Goal: Transaction & Acquisition: Obtain resource

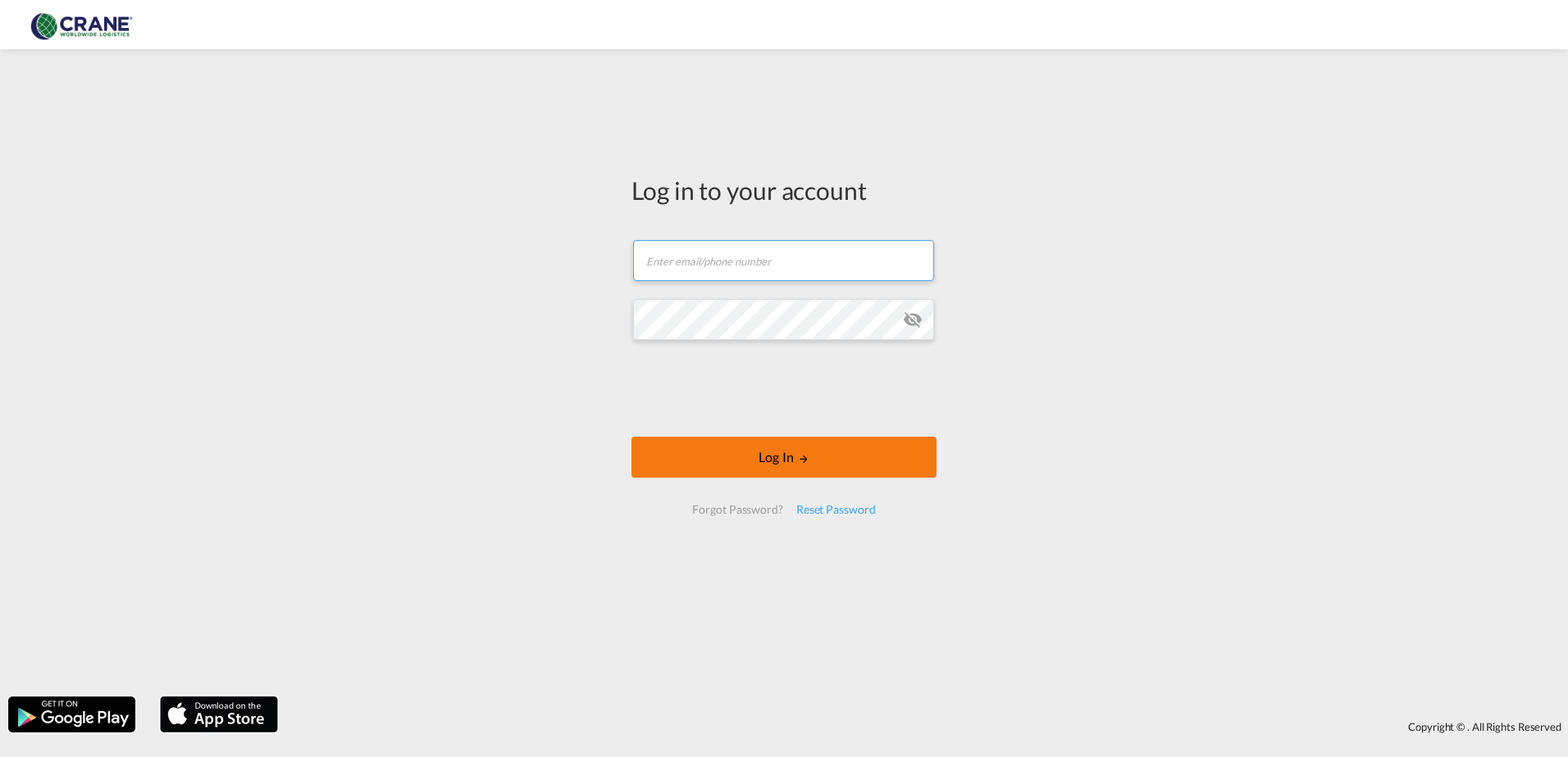
type input "[PERSON_NAME][EMAIL_ADDRESS][DOMAIN_NAME]"
click at [736, 456] on button "Log In" at bounding box center [784, 457] width 305 height 41
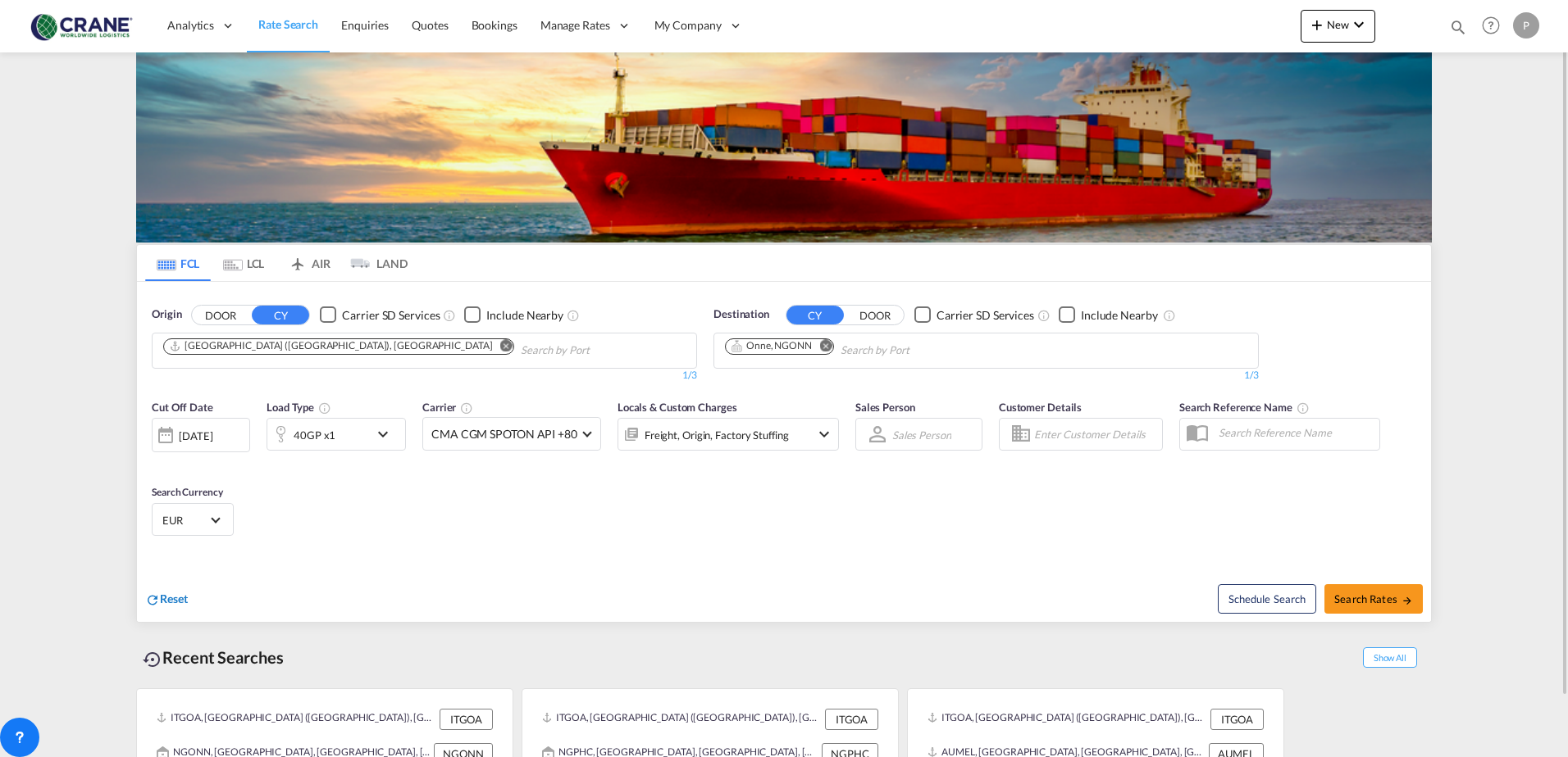
click at [173, 603] on span "Reset" at bounding box center [174, 599] width 28 height 14
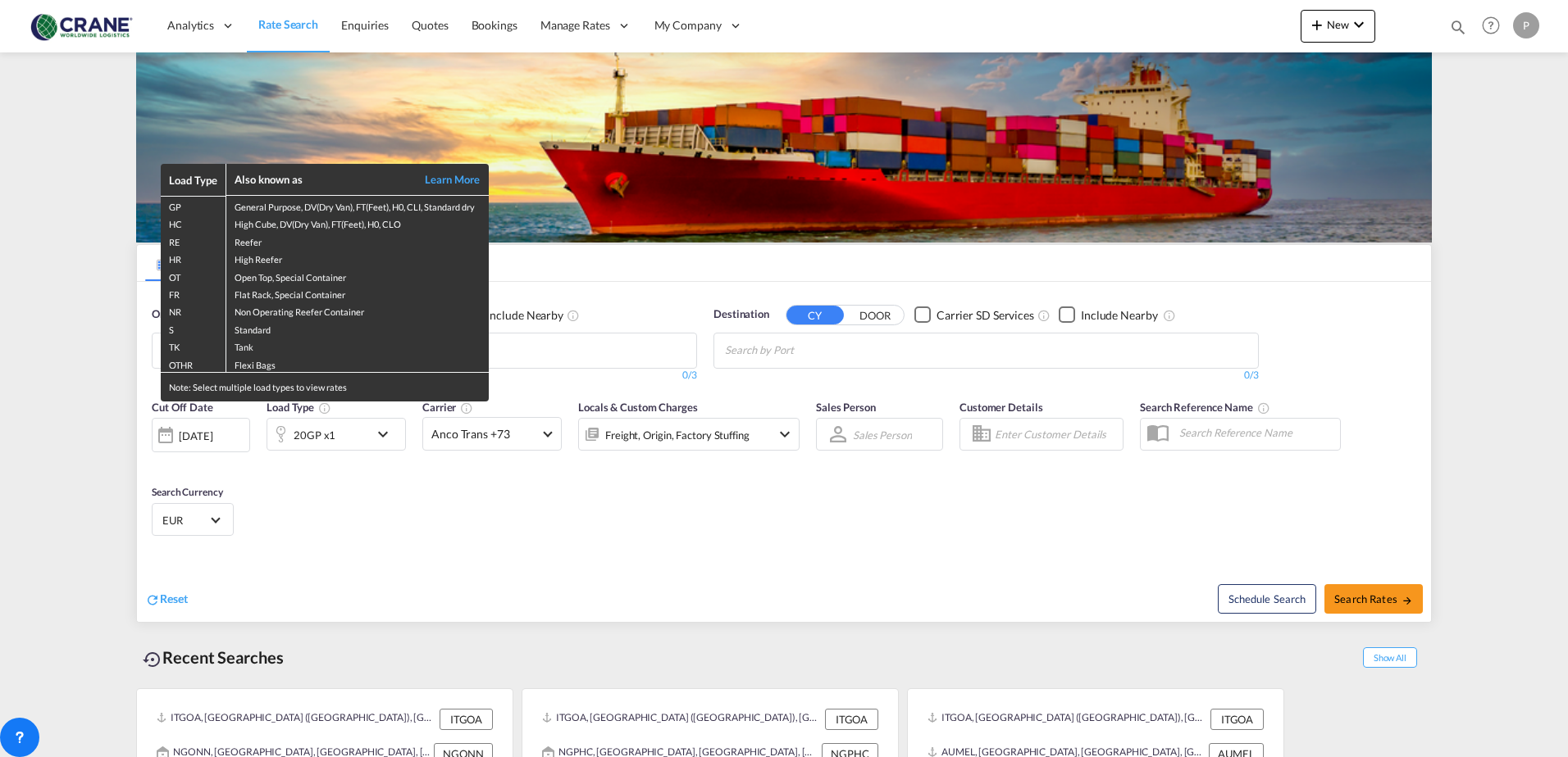
click at [581, 349] on div "Load Type Also known as Learn More GP General Purpose, DV(Dry Van), FT(Feet), H…" at bounding box center [784, 378] width 1568 height 757
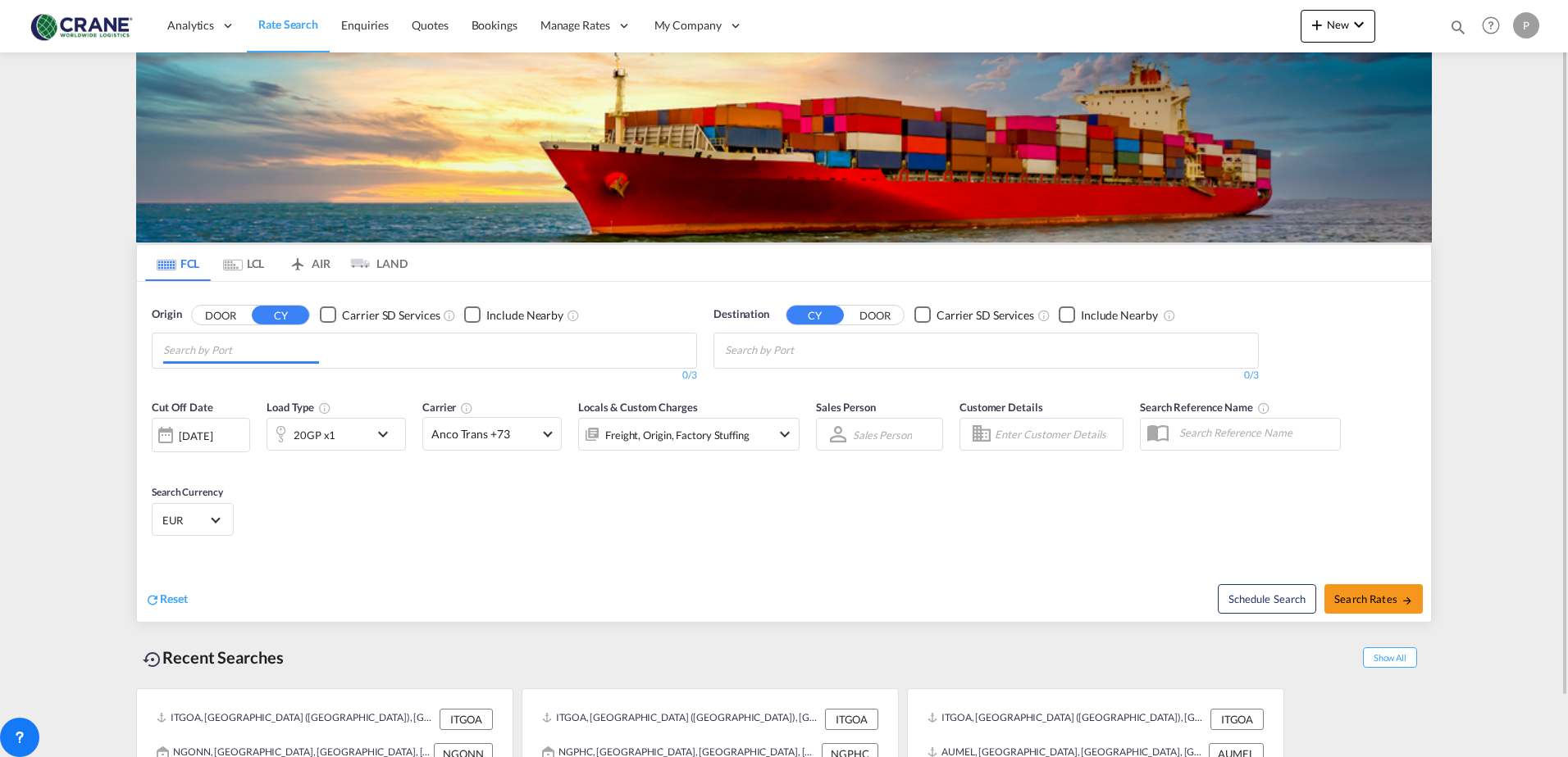
click at [476, 348] on md-chips at bounding box center [423, 350] width 543 height 34
type input "cassola"
click at [217, 311] on button "DOOR" at bounding box center [220, 314] width 57 height 18
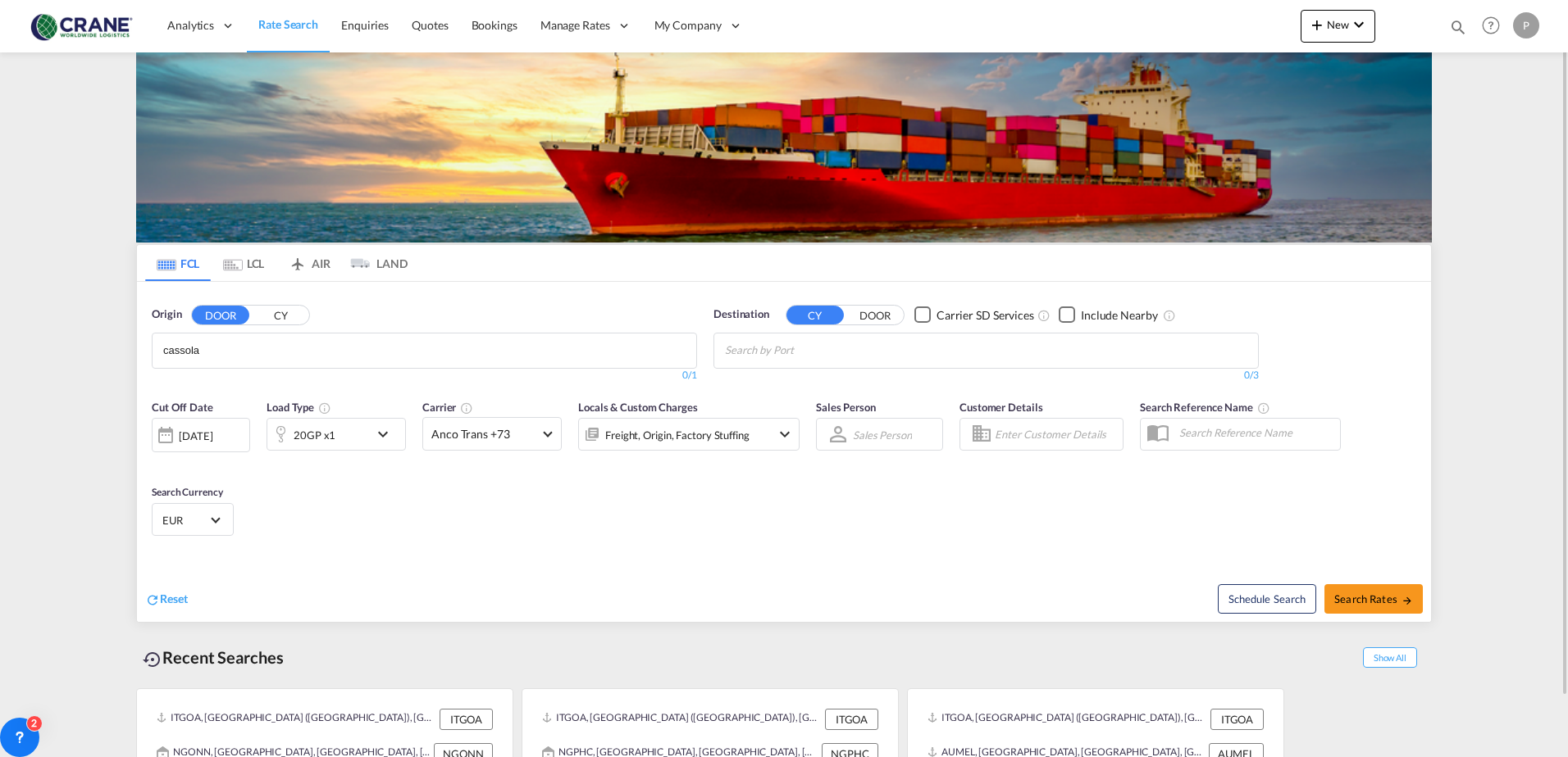
click at [257, 345] on input "cassola" at bounding box center [240, 351] width 156 height 26
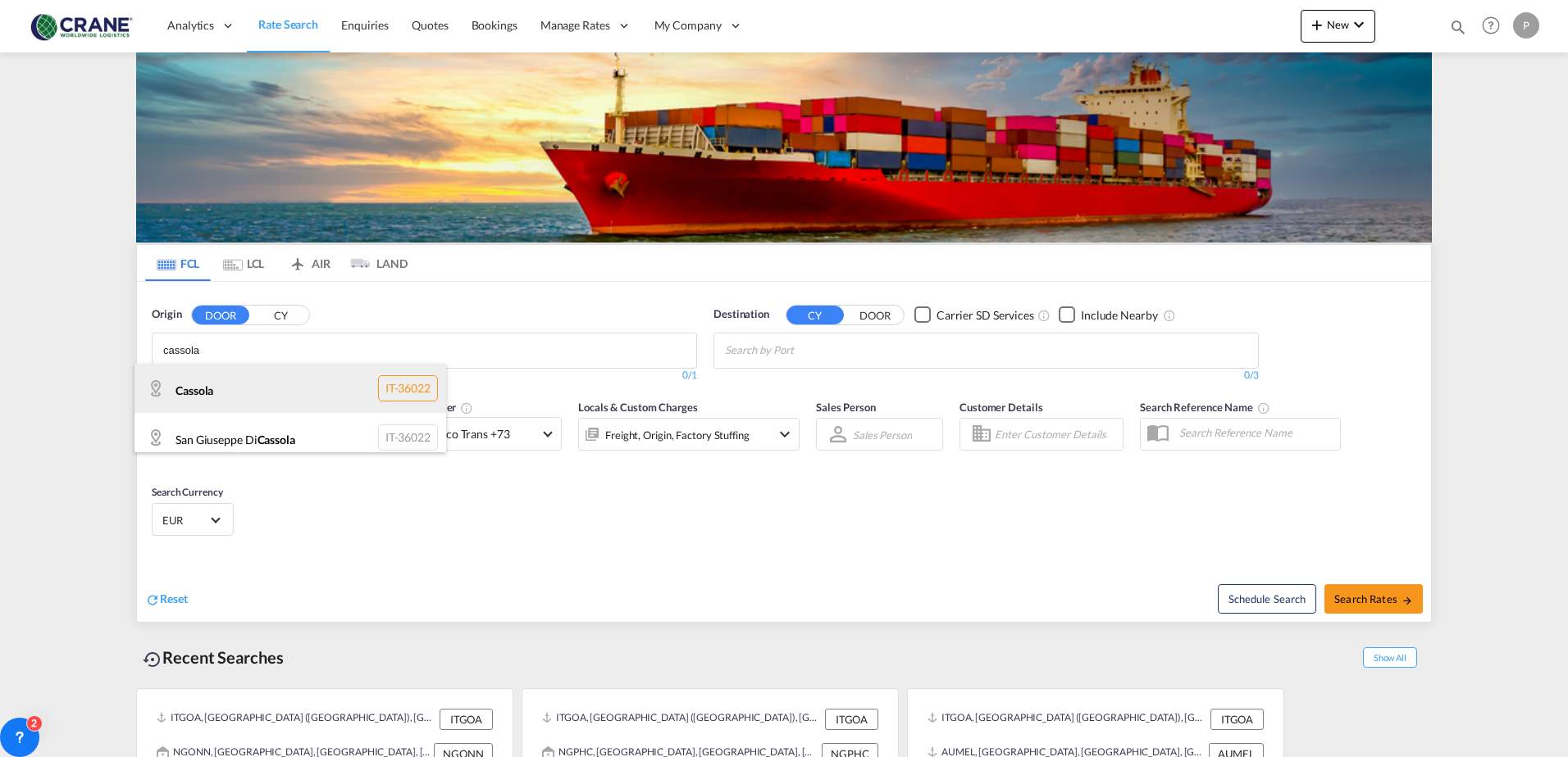
click at [245, 387] on div "Cassola IT-36022" at bounding box center [291, 388] width 312 height 49
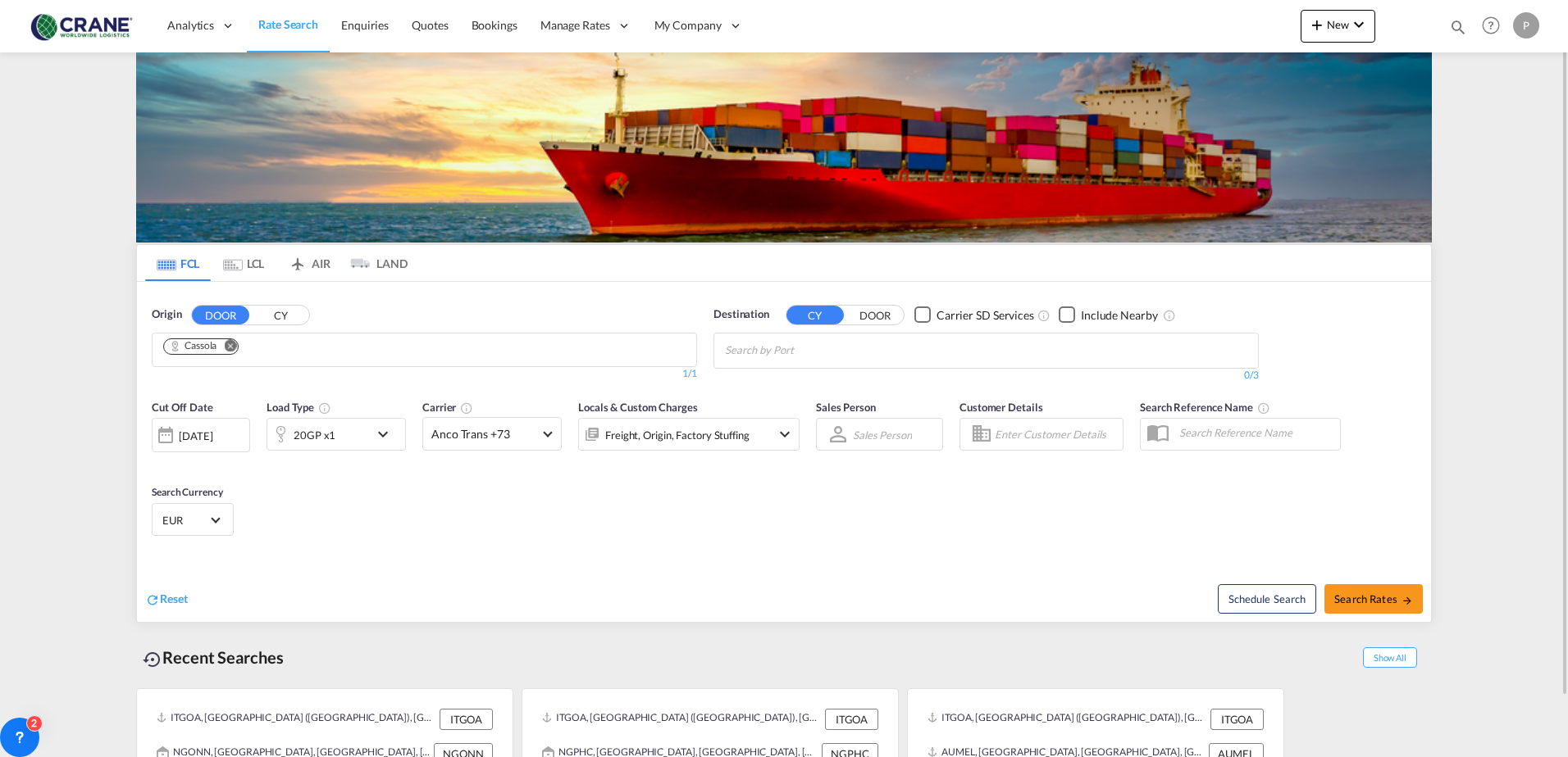
click at [793, 349] on input "Chips input." at bounding box center [802, 351] width 156 height 26
type input "jeddah"
click at [793, 382] on div "Jeddah [GEOGRAPHIC_DATA] SAJED" at bounding box center [852, 388] width 312 height 49
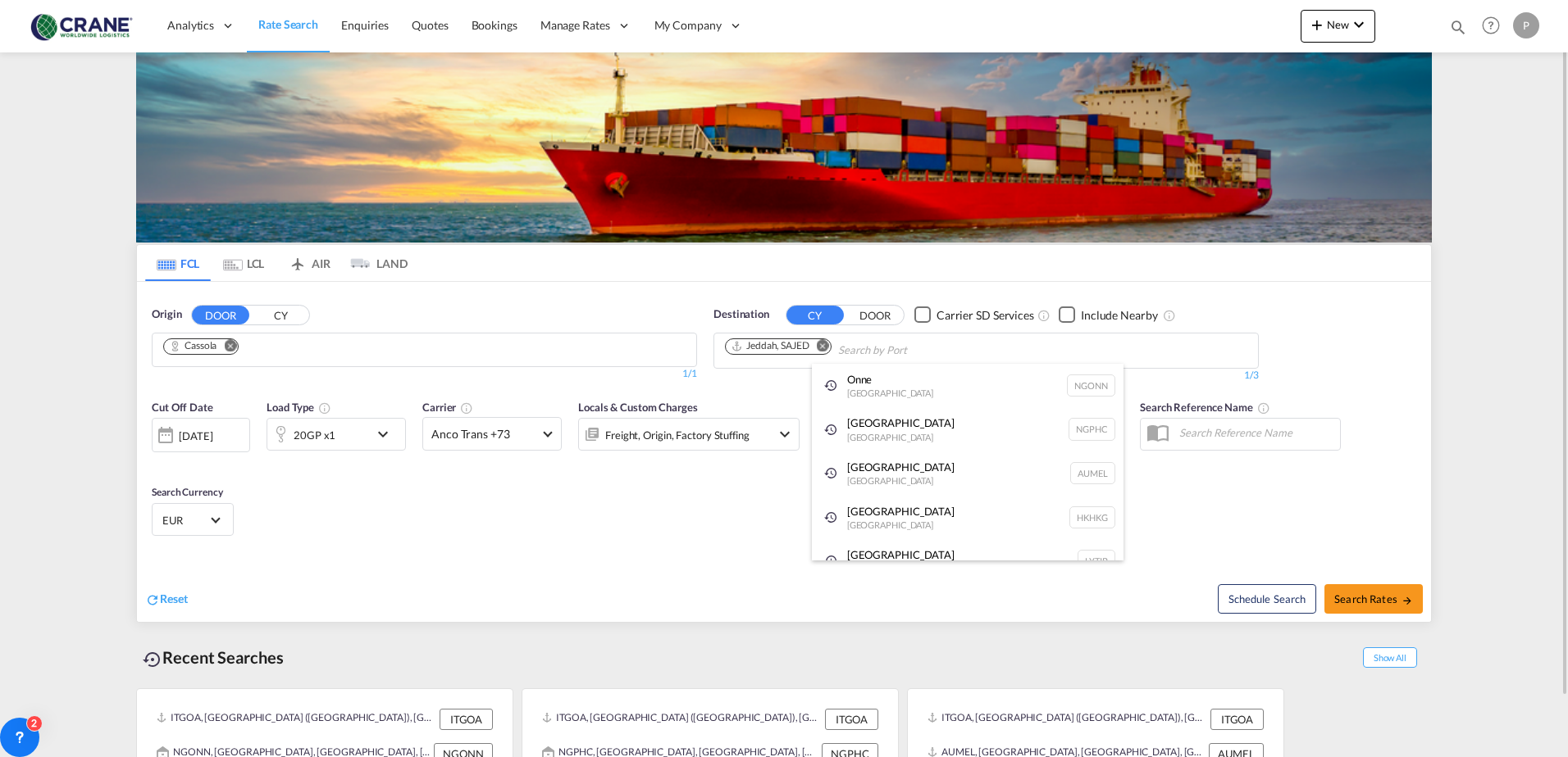
drag, startPoint x: 566, startPoint y: 557, endPoint x: 555, endPoint y: 551, distance: 12.5
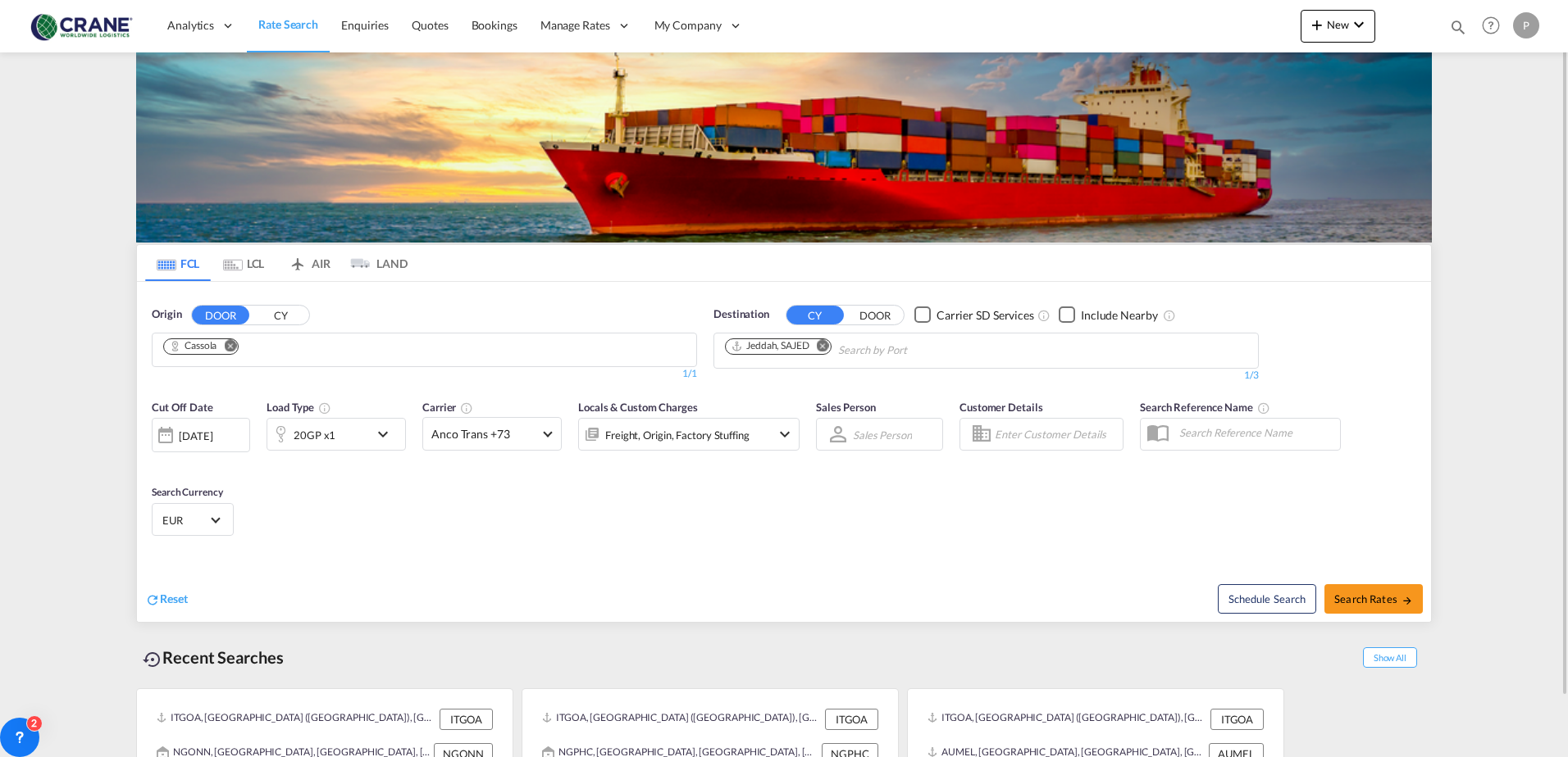
click at [382, 435] on md-icon "icon-chevron-down" at bounding box center [387, 434] width 28 height 19
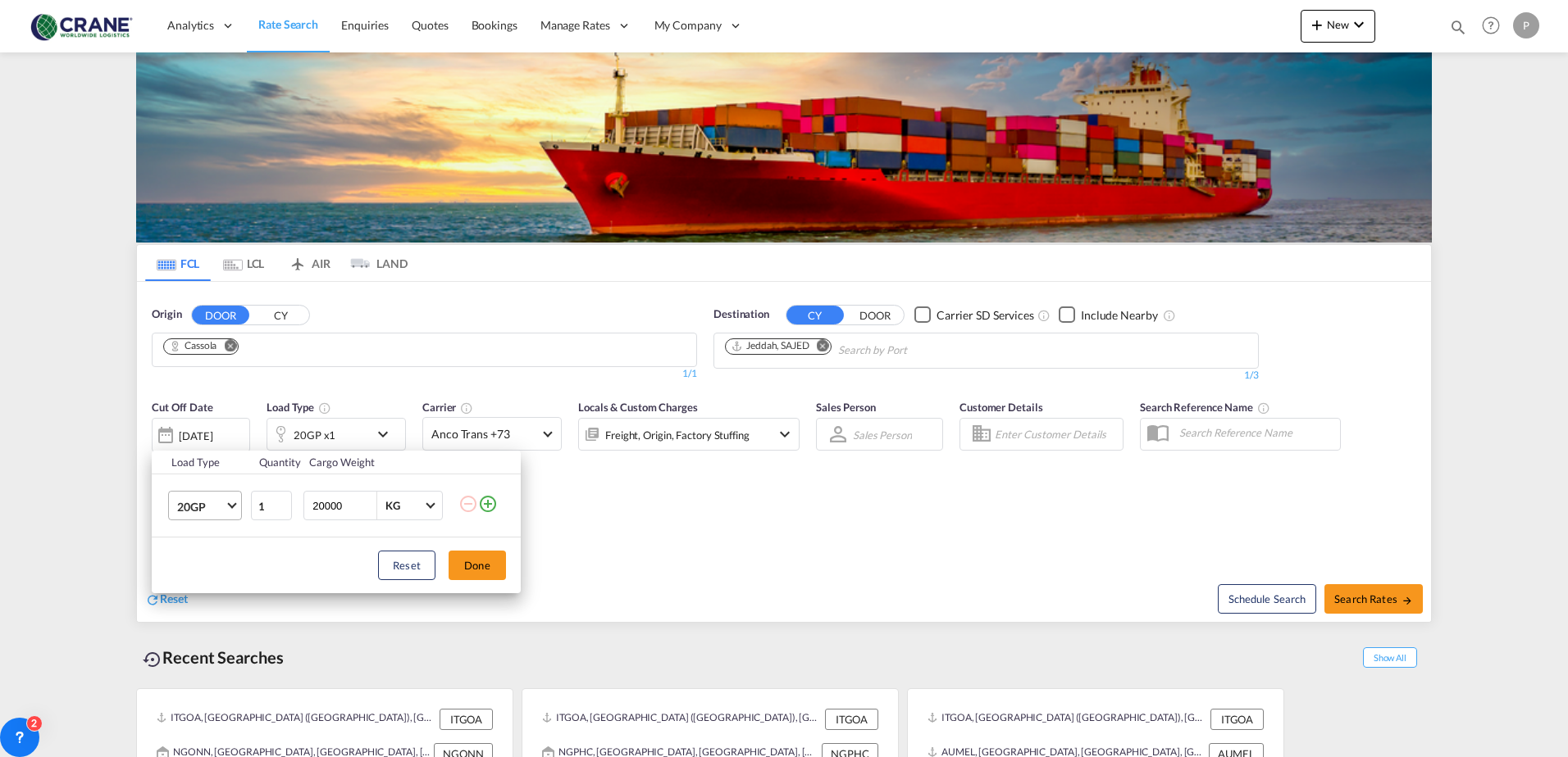
click at [221, 510] on span "20GP" at bounding box center [201, 507] width 48 height 17
click at [218, 541] on md-option "40GP" at bounding box center [219, 546] width 112 height 40
click at [475, 562] on button "Done" at bounding box center [476, 566] width 57 height 30
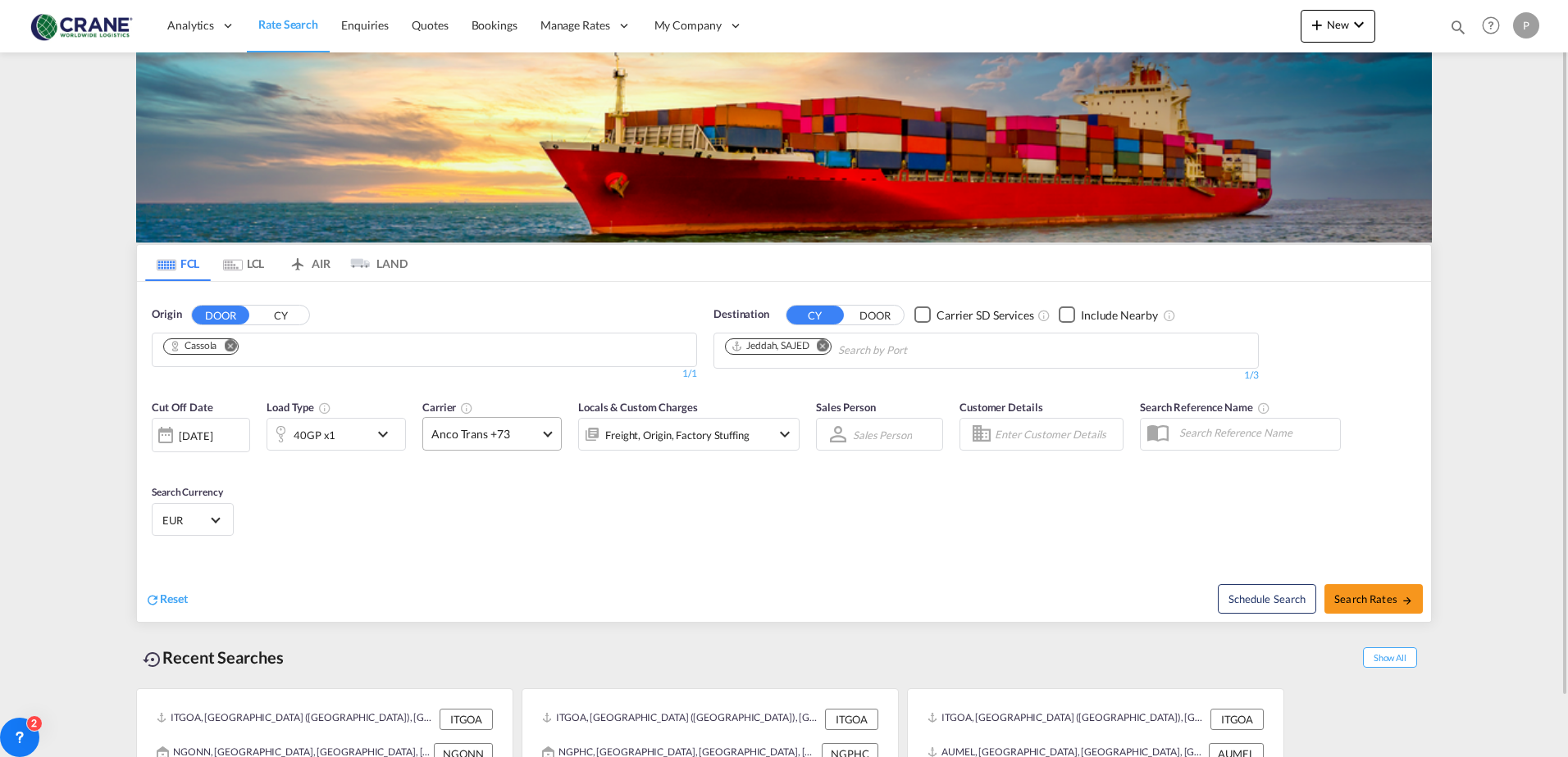
click at [531, 433] on span "Anco Trans +73" at bounding box center [484, 434] width 107 height 17
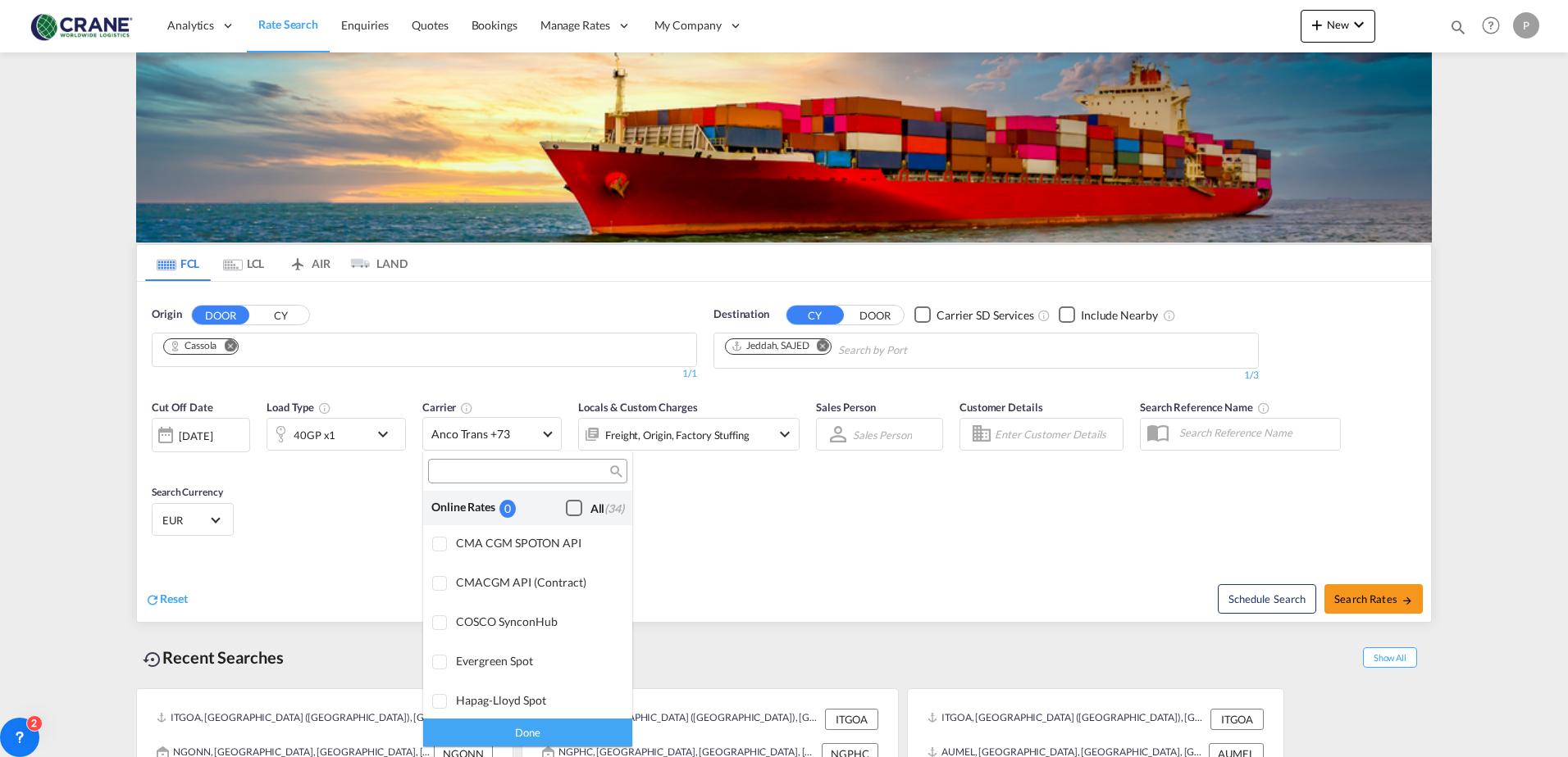
click at [566, 502] on div "Checkbox No Ink" at bounding box center [574, 508] width 17 height 17
click at [543, 734] on div "Done" at bounding box center [527, 732] width 209 height 29
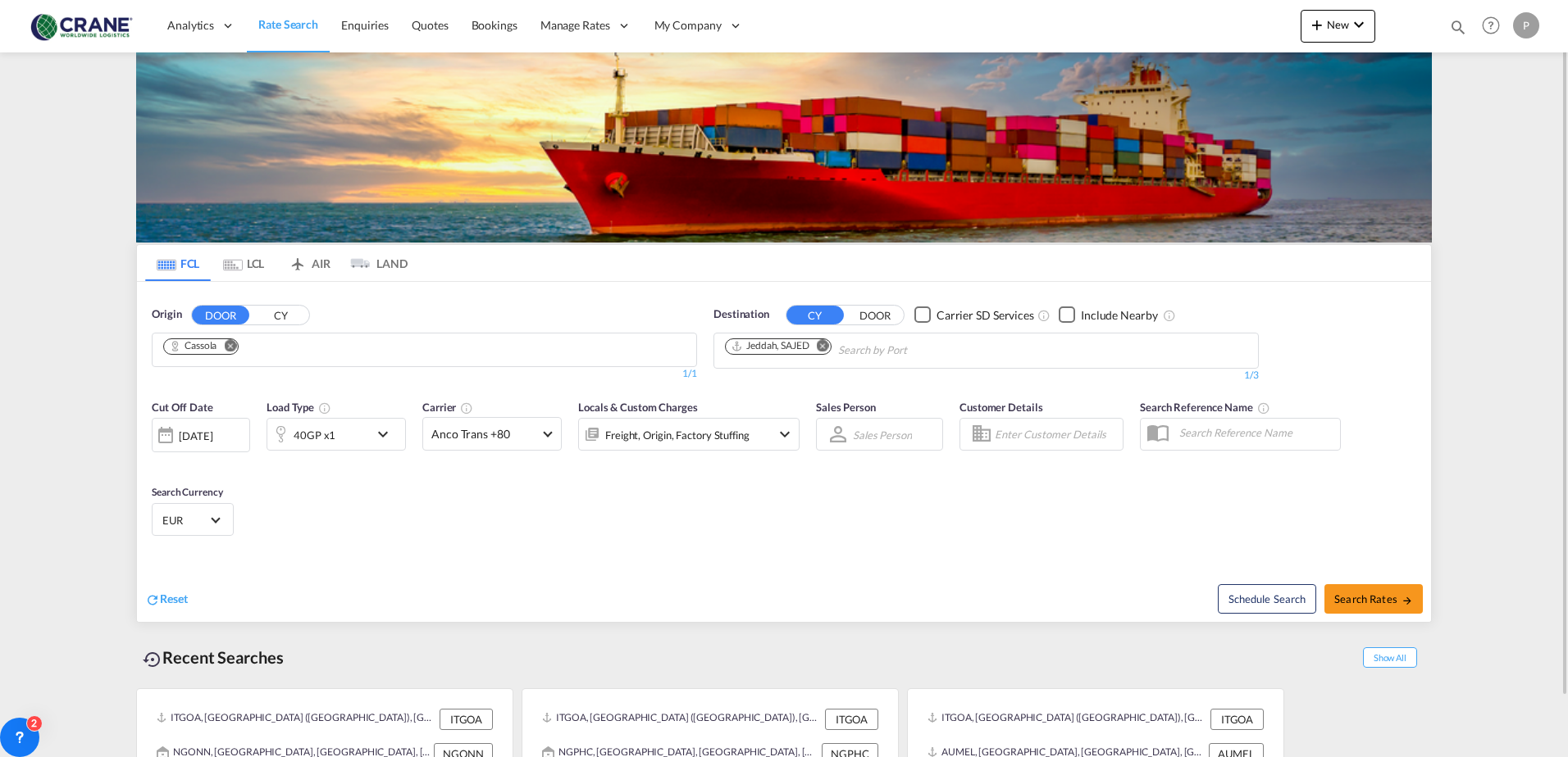
click at [1355, 584] on div "Schedule Search Search Rates" at bounding box center [1109, 591] width 643 height 63
click at [1363, 602] on span "Search Rates" at bounding box center [1373, 599] width 78 height 13
type input "Cassola to SAJED / [DATE]"
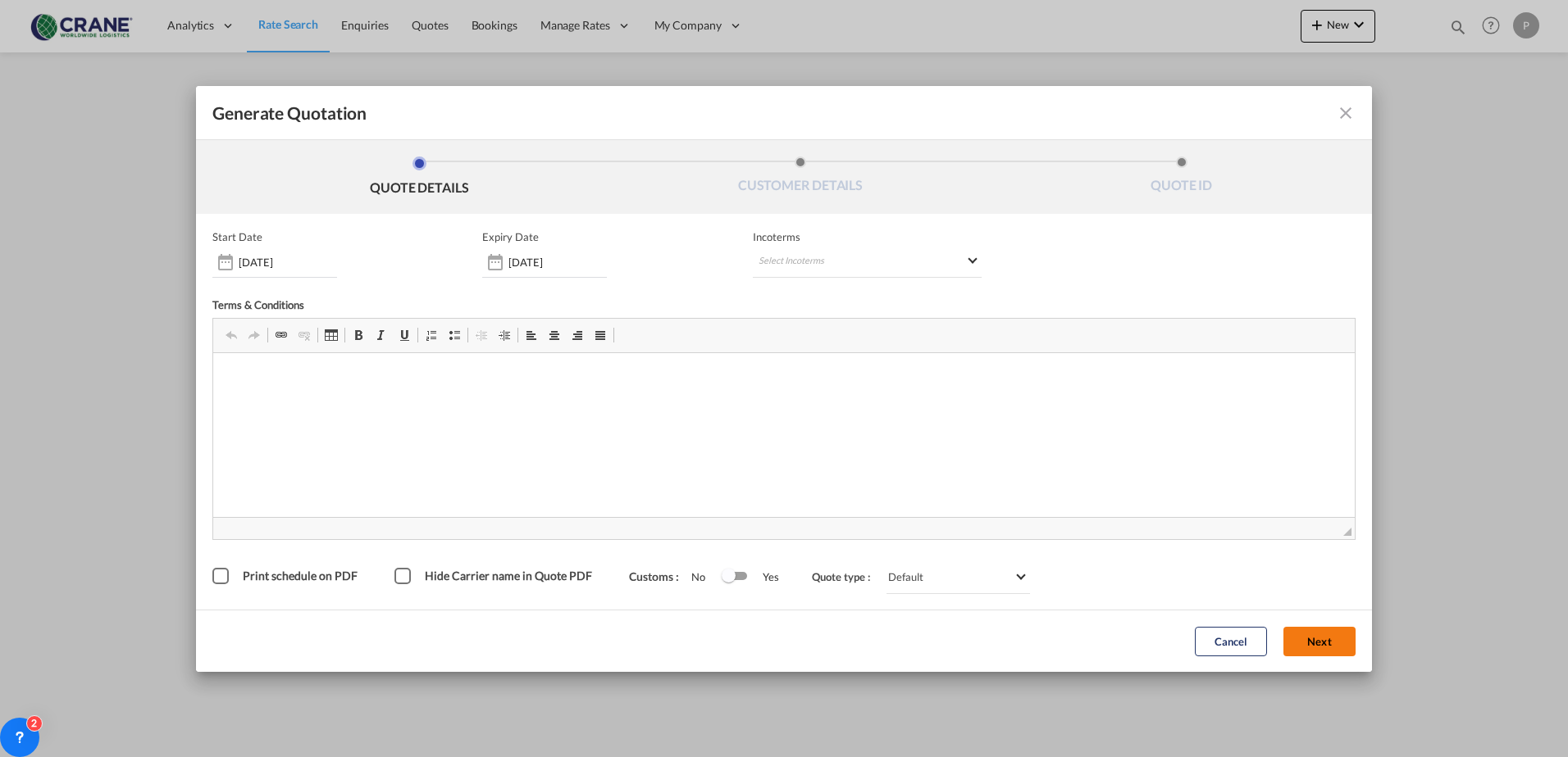
click at [1319, 640] on button "Next" at bounding box center [1319, 642] width 72 height 30
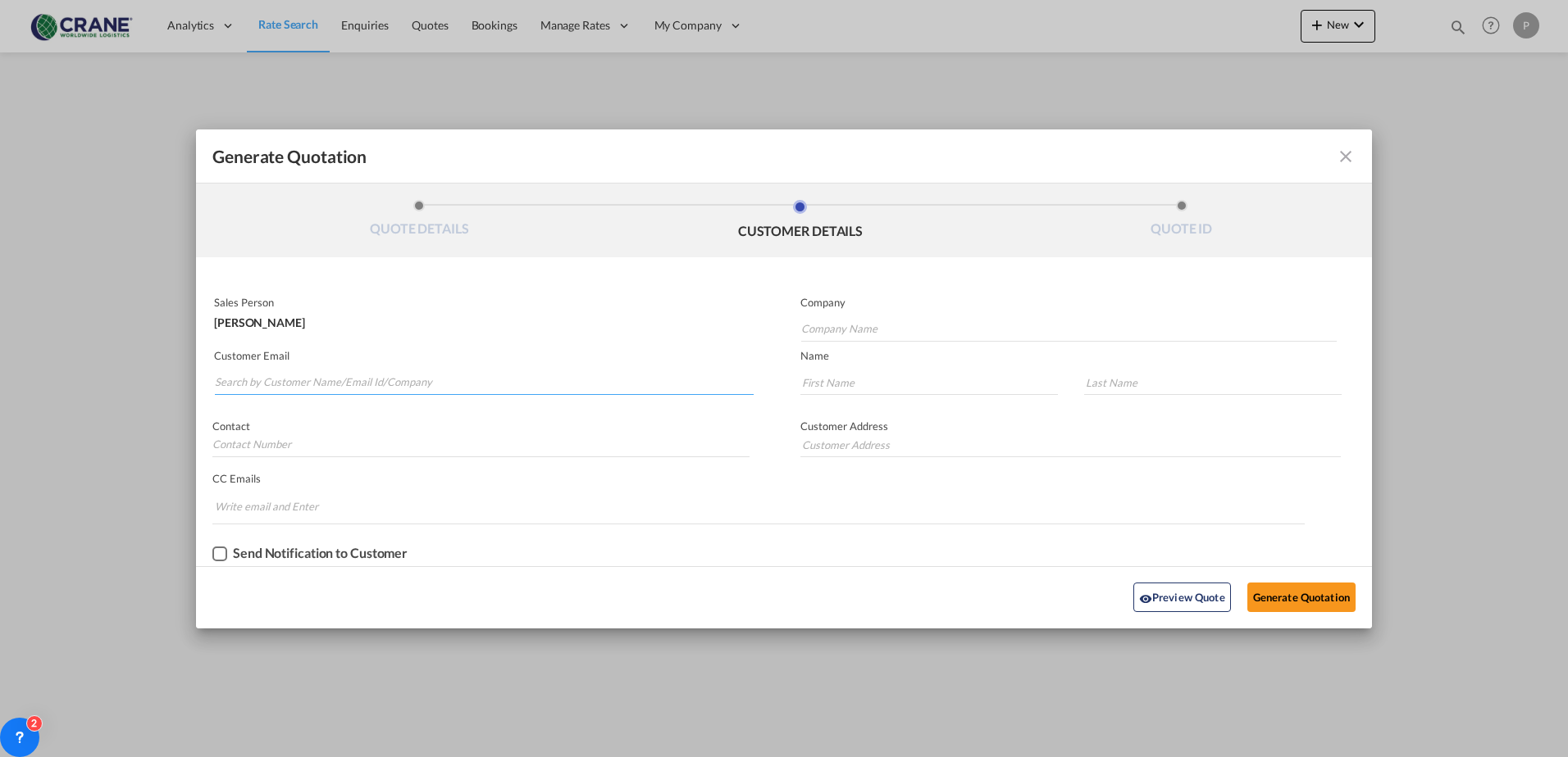
click at [231, 383] on input "Search by Customer Name/Email Id/Company" at bounding box center [484, 383] width 539 height 25
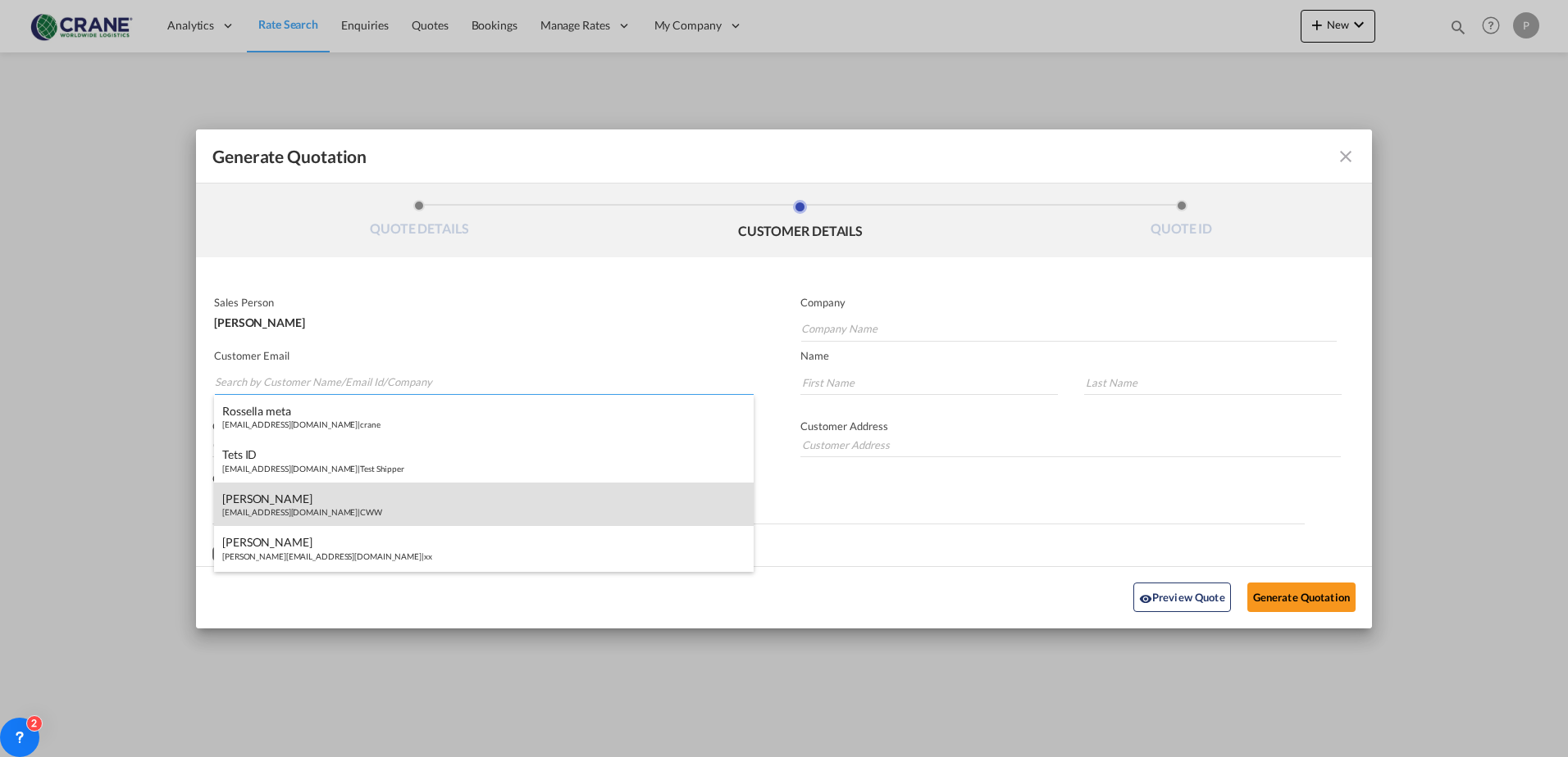
click at [282, 511] on div "[PERSON_NAME] [EMAIL_ADDRESS][DOMAIN_NAME] | CWW" at bounding box center [483, 504] width 540 height 44
type input "CWW"
type input "[EMAIL_ADDRESS][DOMAIN_NAME]"
type input "[PERSON_NAME]"
type input "Camalich"
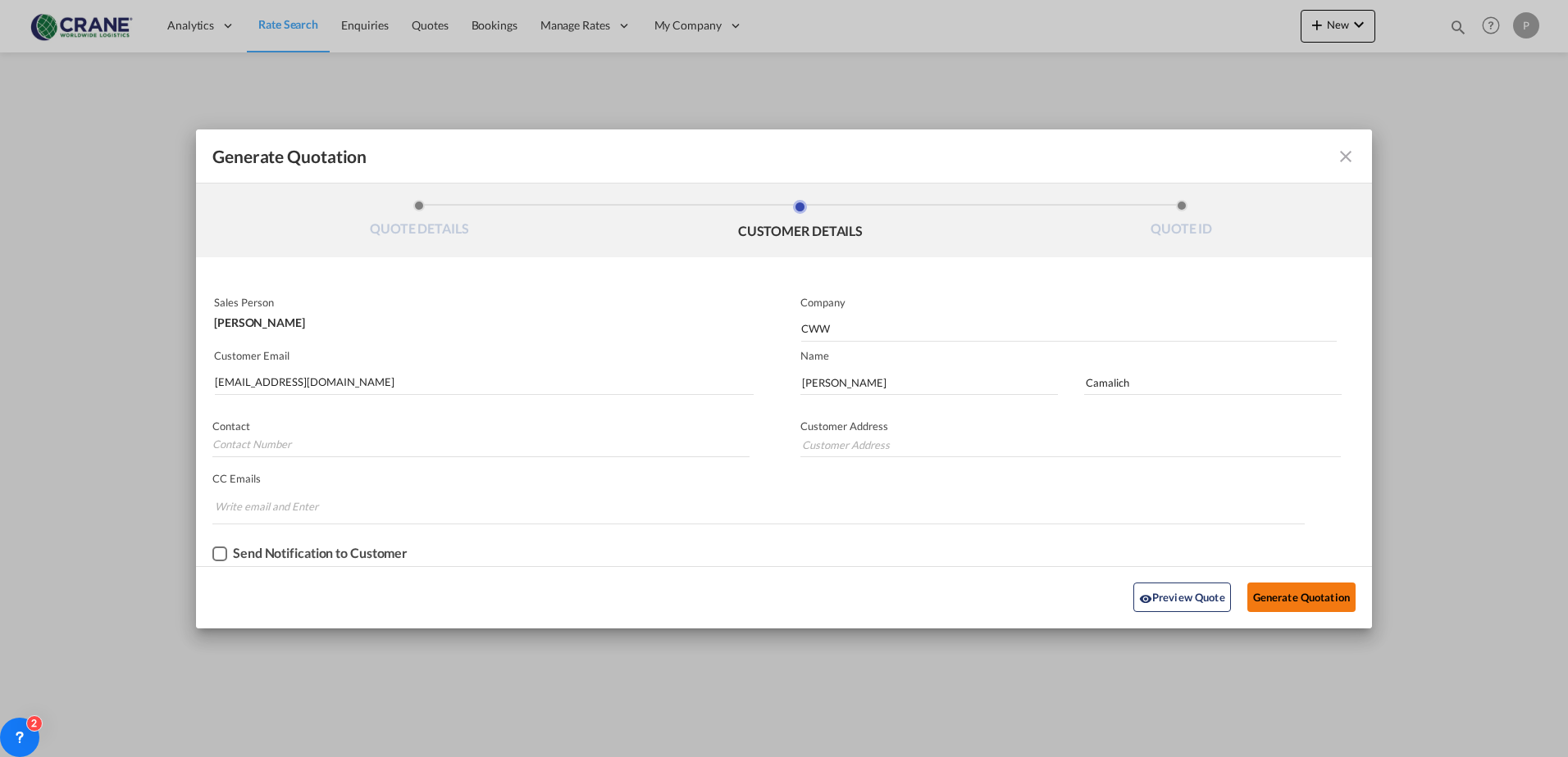
click at [1268, 601] on button "Generate Quotation" at bounding box center [1300, 598] width 108 height 30
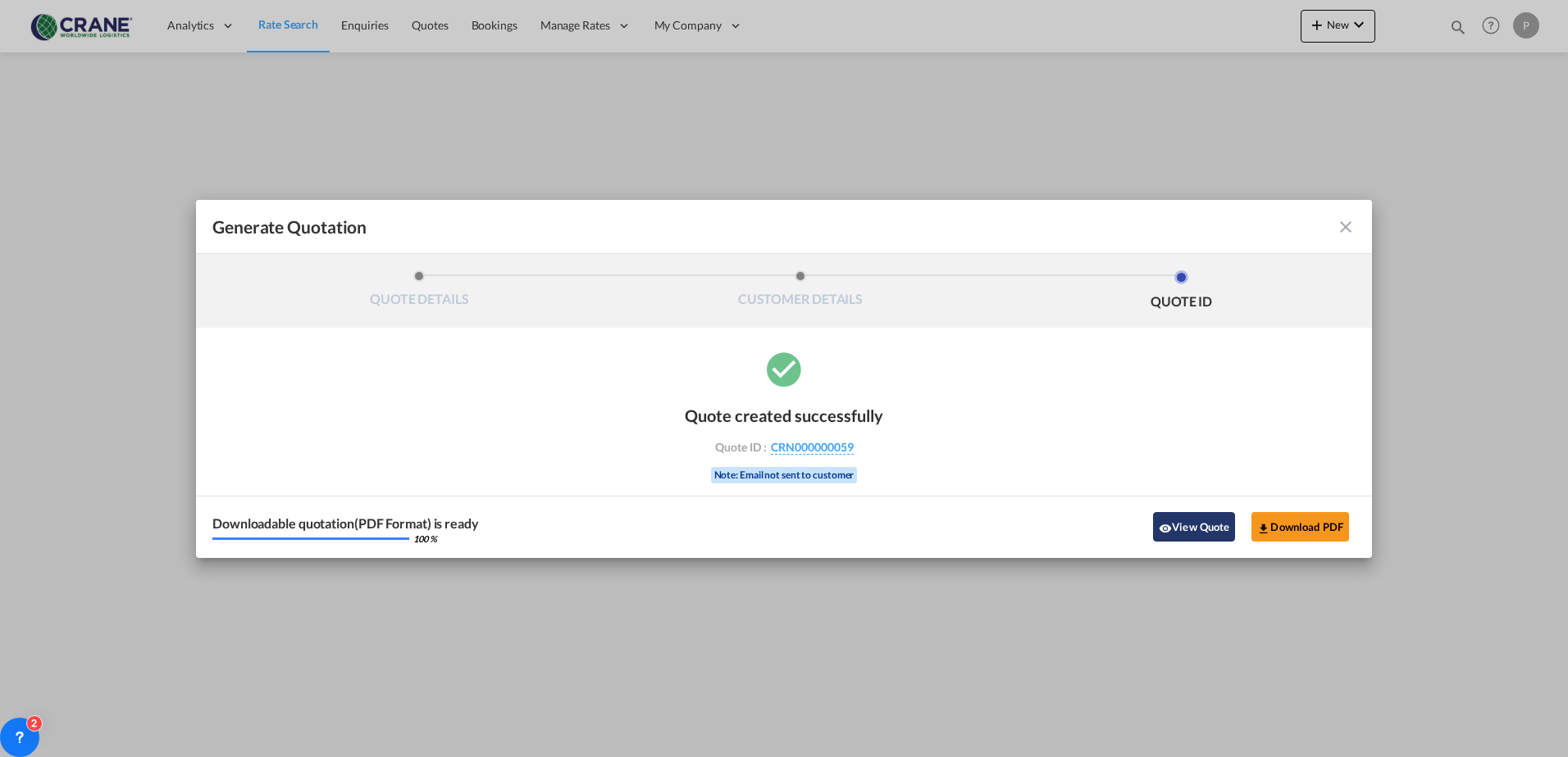
click at [1175, 531] on button "View Quote" at bounding box center [1193, 527] width 82 height 30
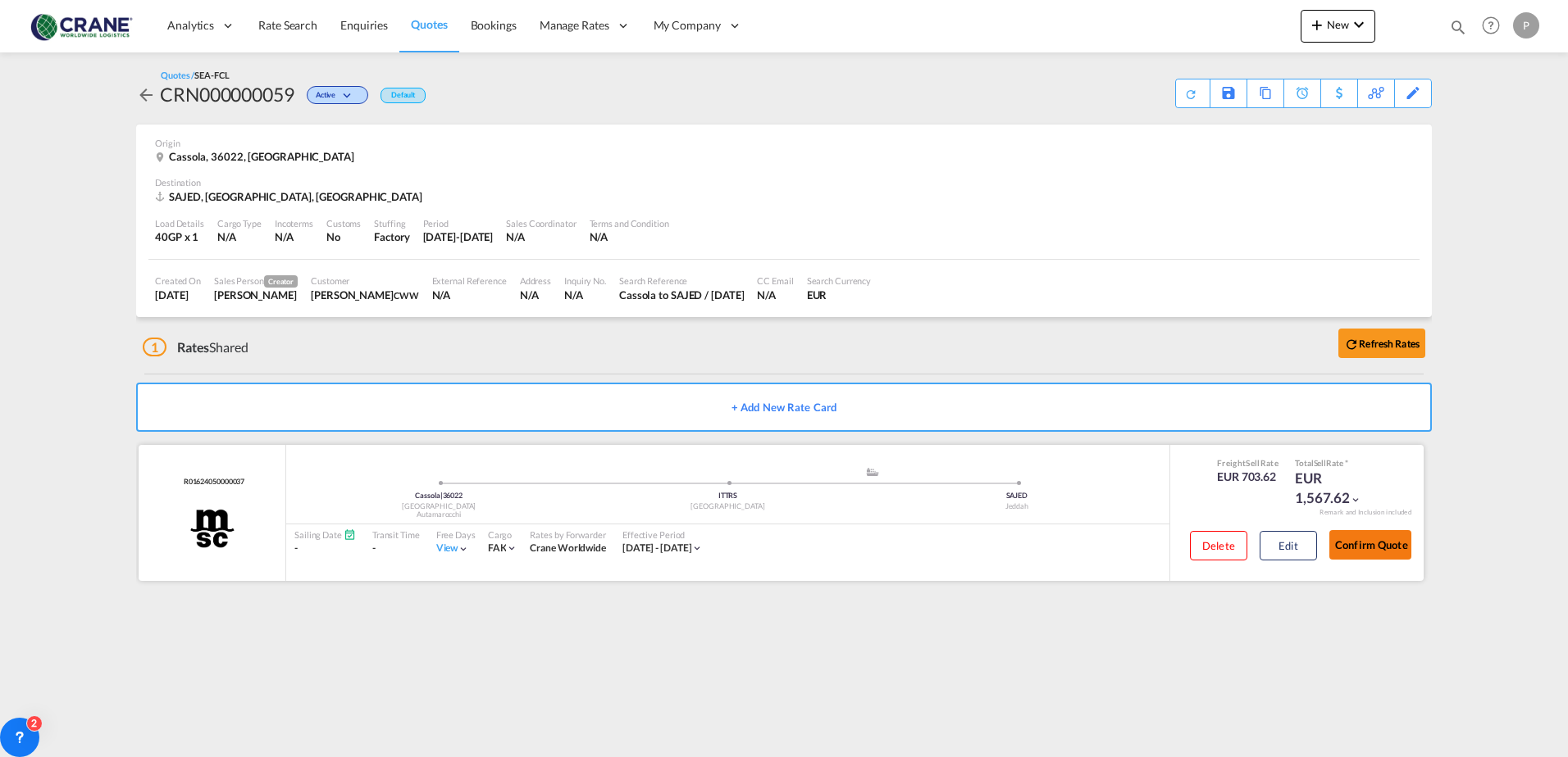
click at [1358, 546] on button "Confirm Quote" at bounding box center [1370, 546] width 82 height 30
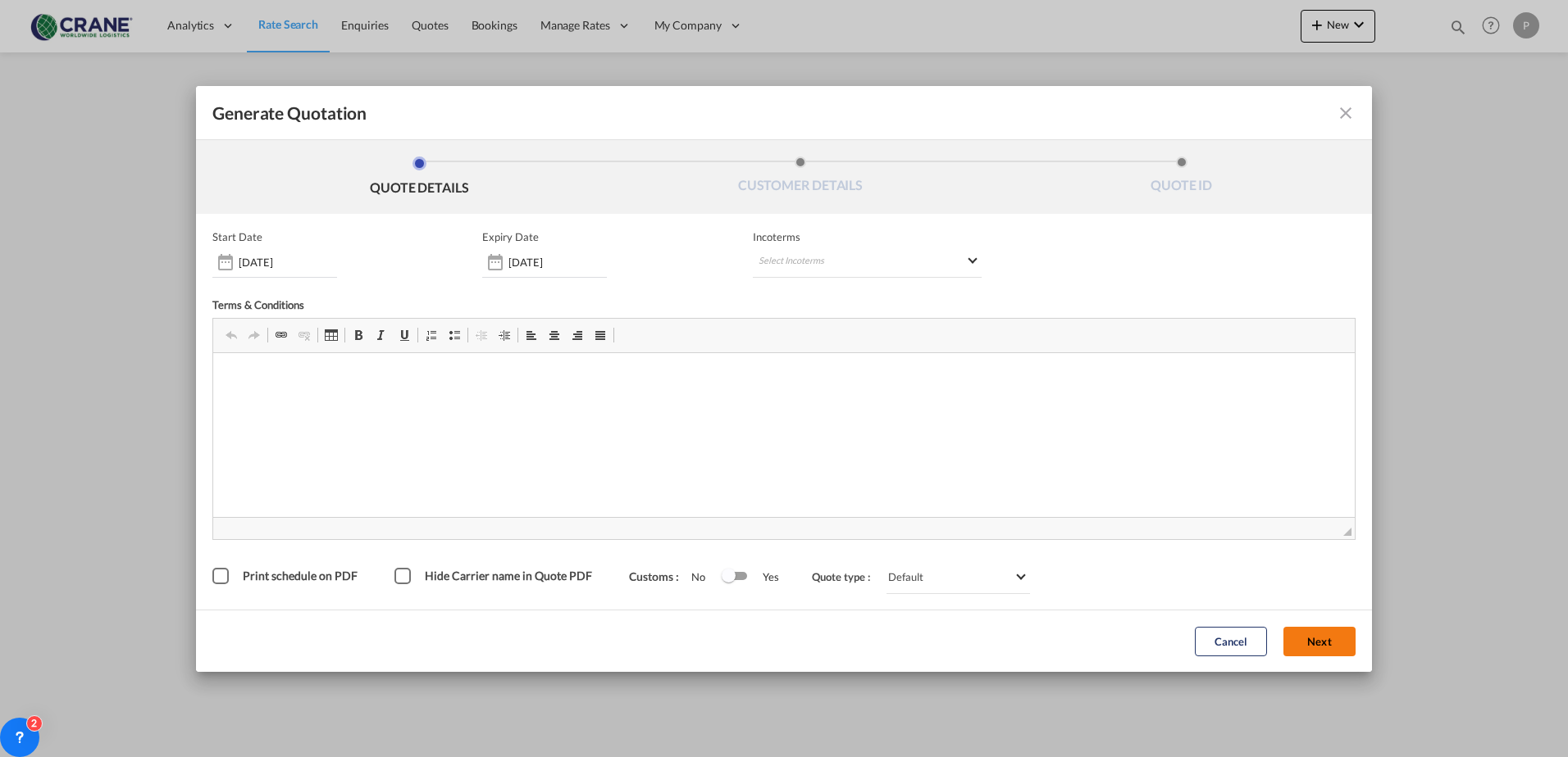
click at [1328, 650] on button "Next" at bounding box center [1319, 642] width 72 height 30
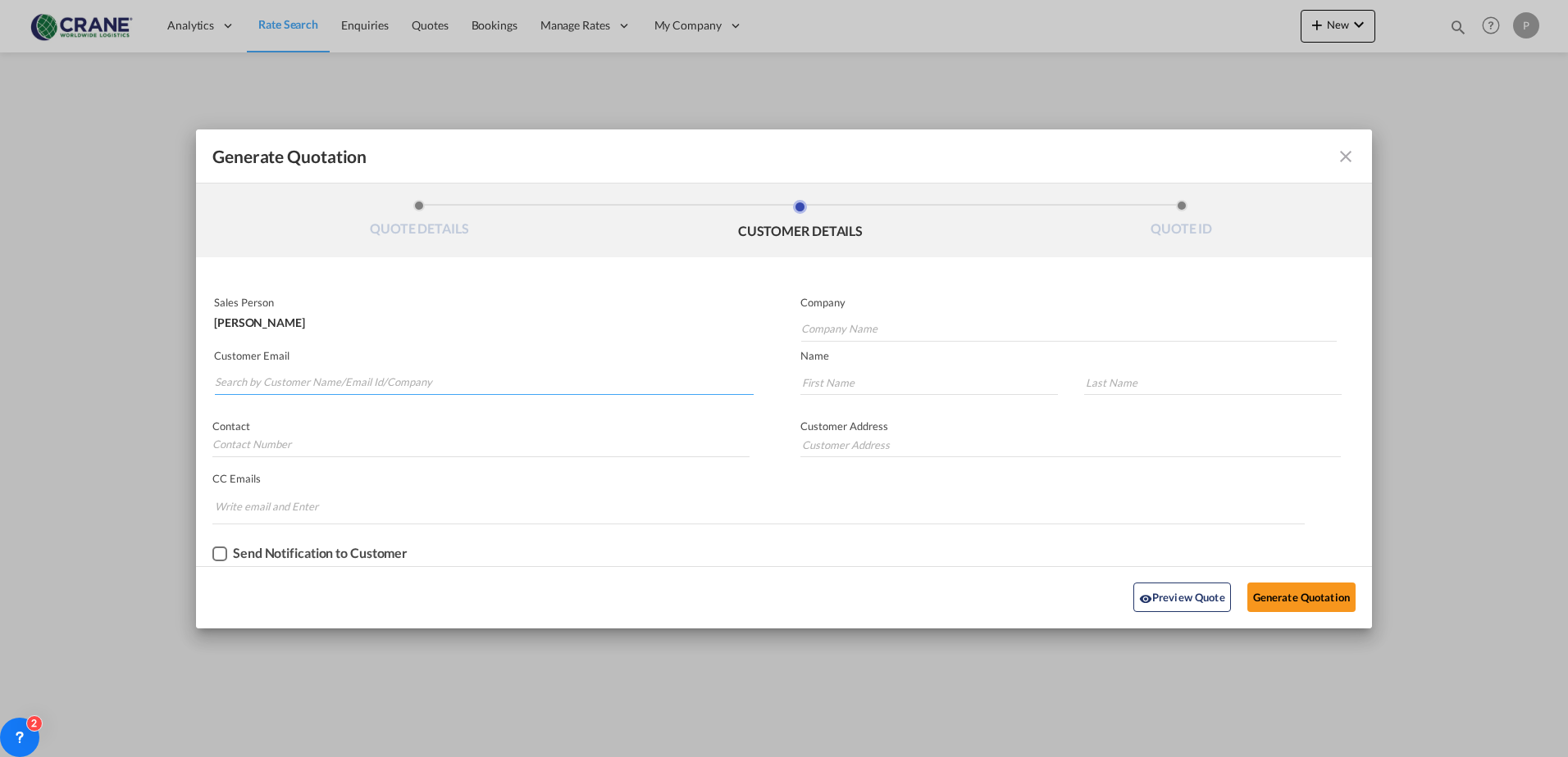
click at [243, 383] on input "Search by Customer Name/Email Id/Company" at bounding box center [484, 383] width 539 height 25
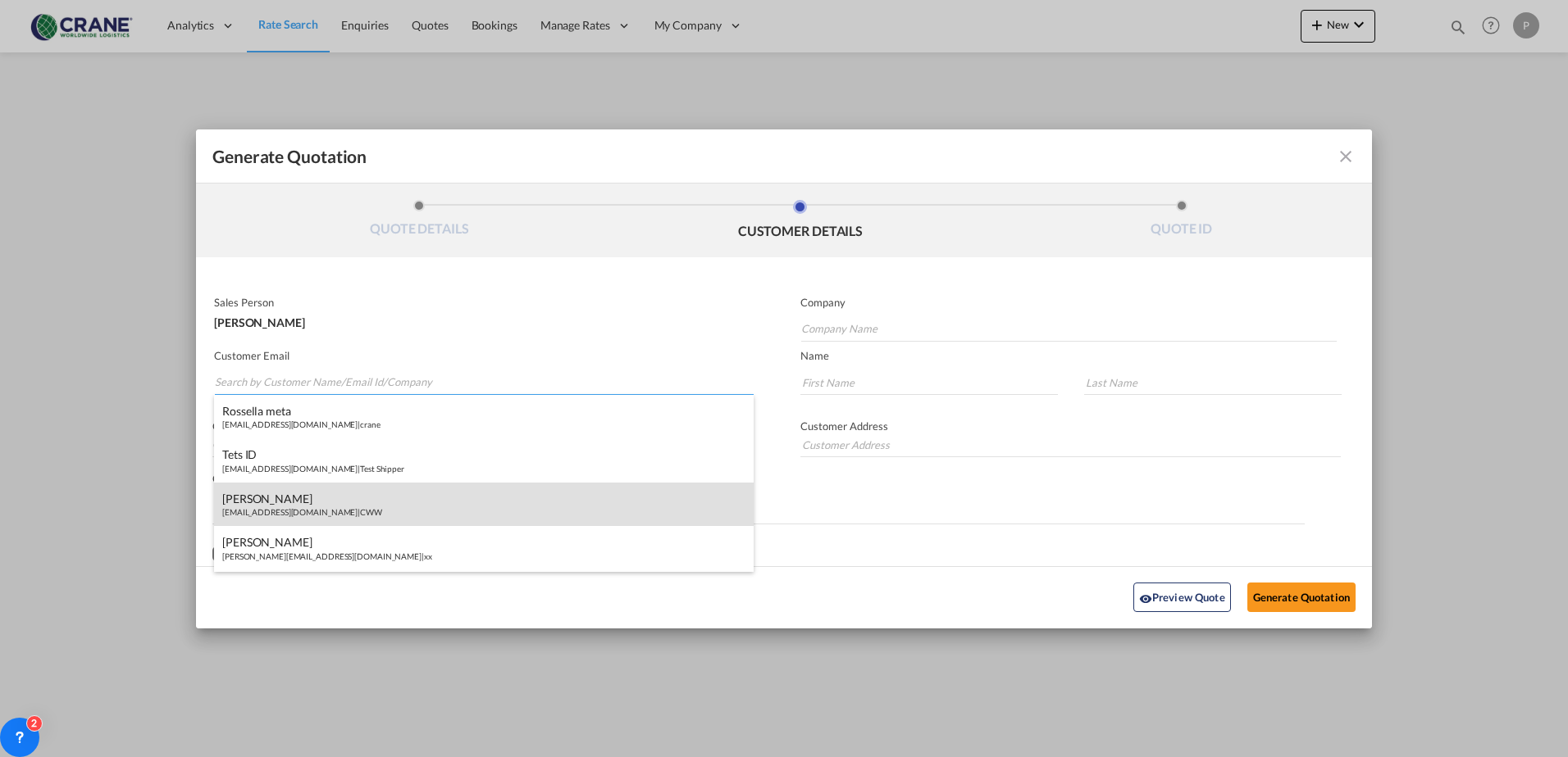
click at [268, 506] on div "[PERSON_NAME] [EMAIL_ADDRESS][DOMAIN_NAME] | CWW" at bounding box center [483, 504] width 540 height 44
type input "CWW"
type input "[EMAIL_ADDRESS][DOMAIN_NAME]"
type input "[PERSON_NAME]"
type input "Camalich"
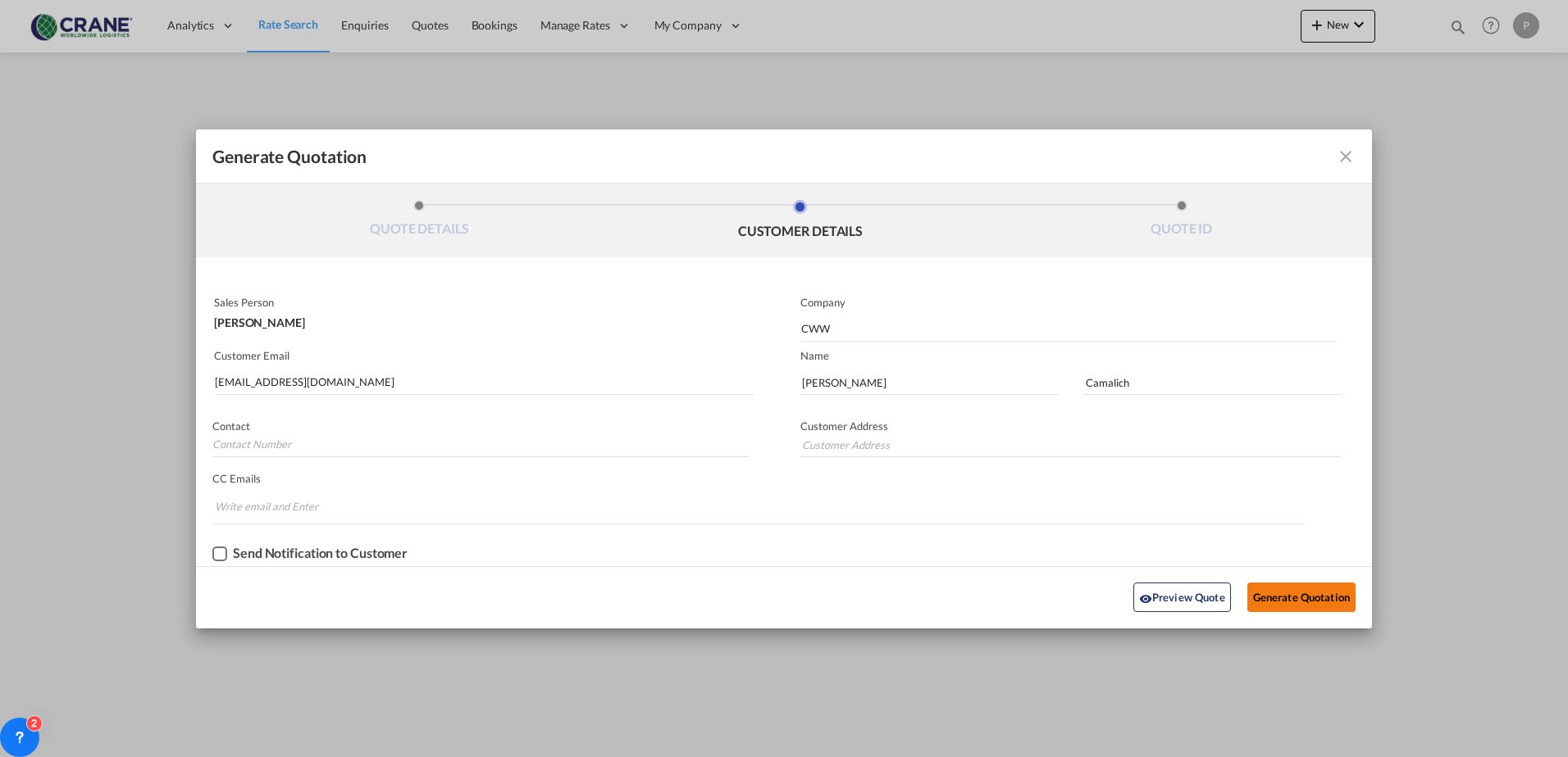
click at [1284, 600] on button "Generate Quotation" at bounding box center [1300, 598] width 108 height 30
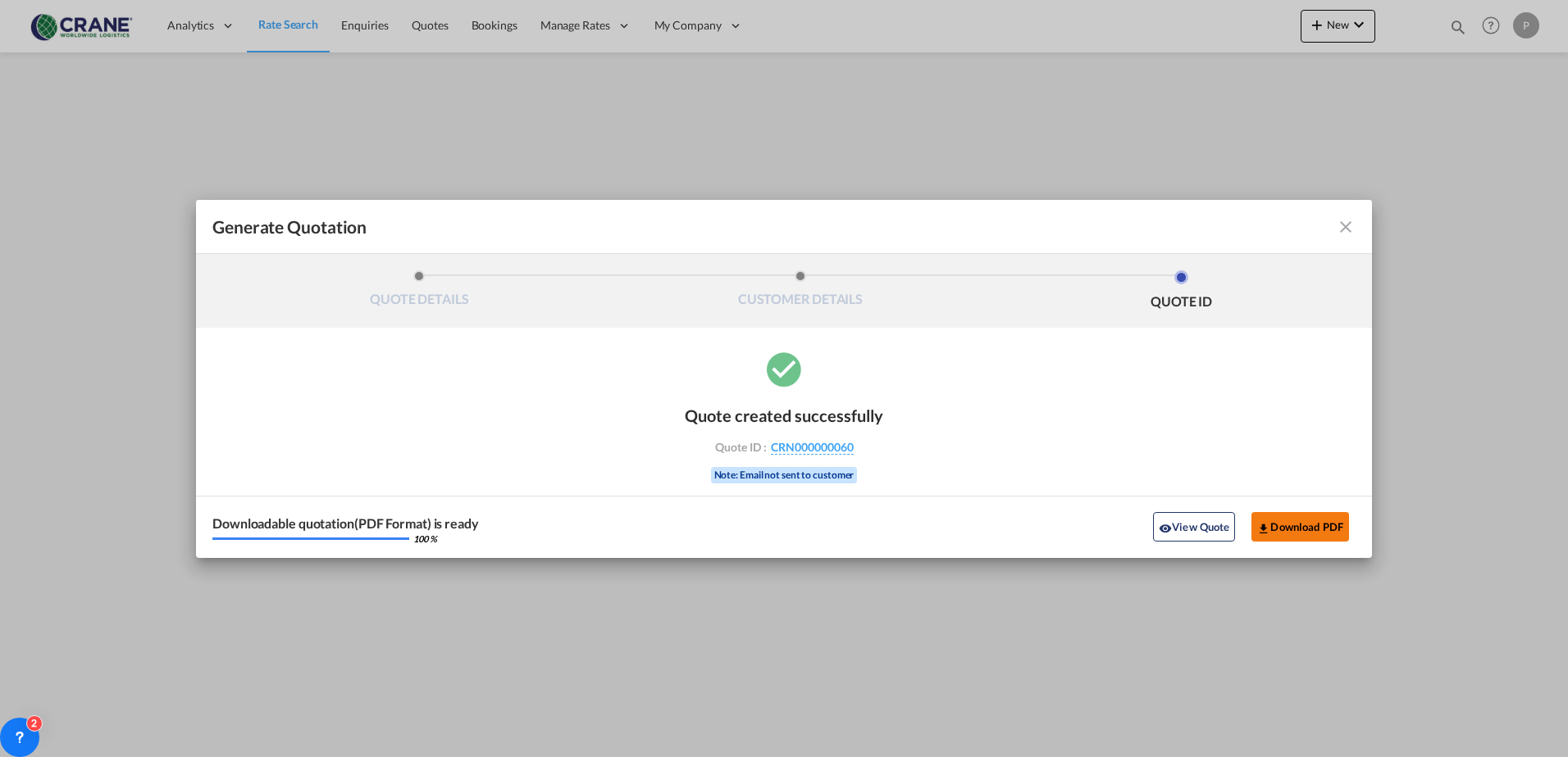
click at [1277, 526] on button "Download PDF" at bounding box center [1299, 527] width 98 height 30
